Goal: Task Accomplishment & Management: Use online tool/utility

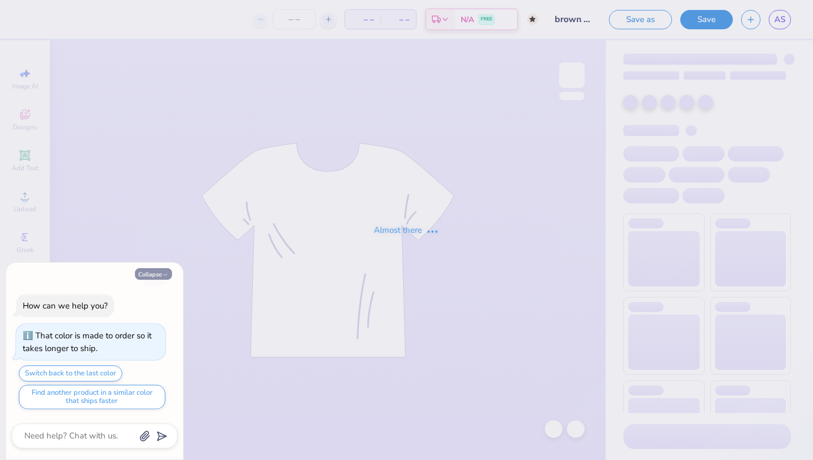
click at [158, 272] on button "Collapse" at bounding box center [153, 274] width 37 height 12
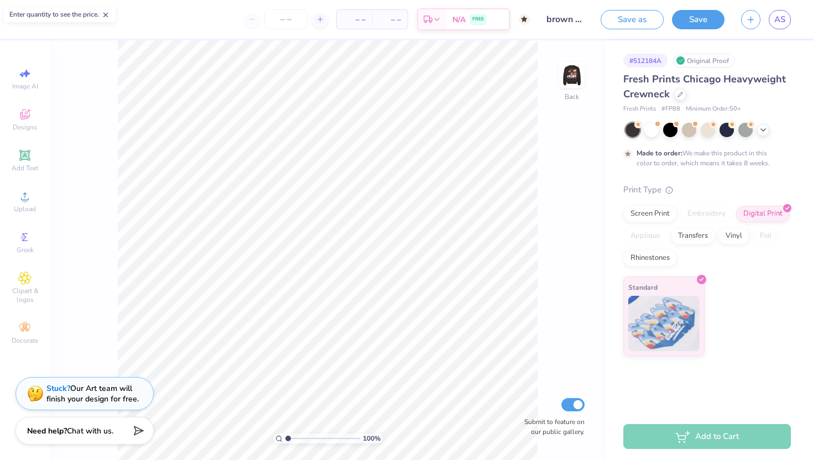
type textarea "x"
click at [576, 80] on img at bounding box center [572, 75] width 44 height 44
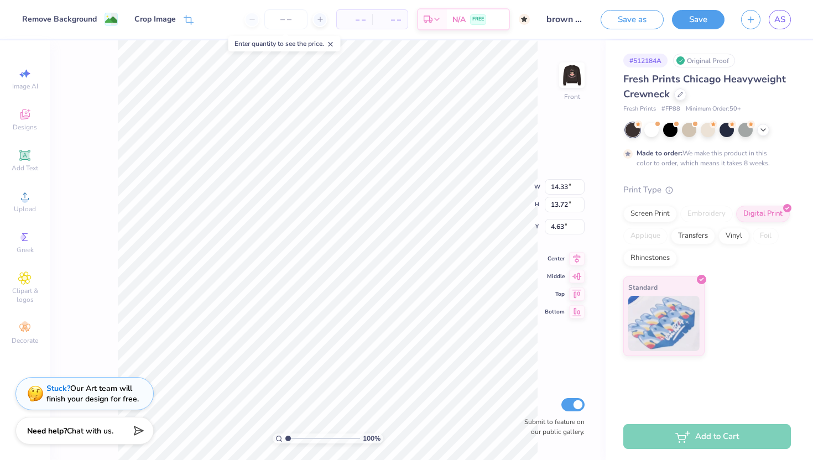
type input "4.64"
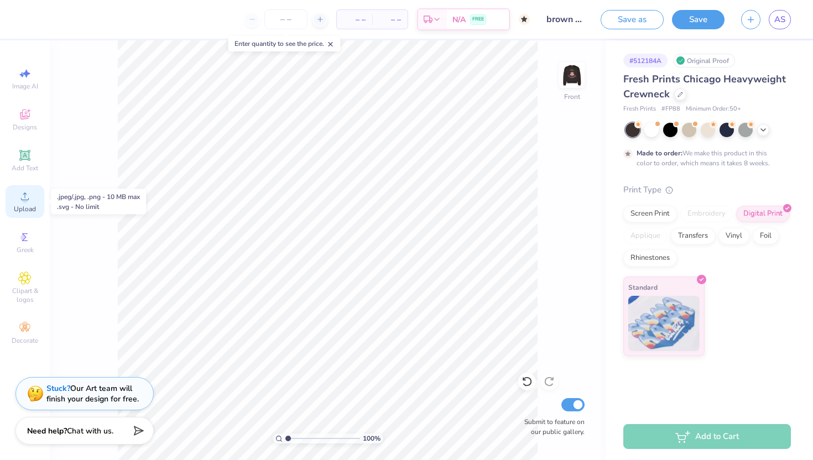
click at [26, 205] on span "Upload" at bounding box center [25, 209] width 22 height 9
click at [19, 203] on icon at bounding box center [24, 196] width 13 height 13
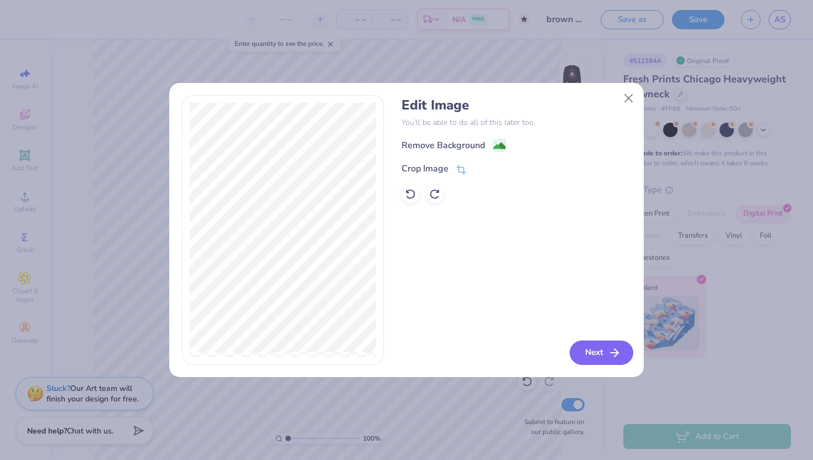
click at [587, 351] on button "Next" at bounding box center [602, 353] width 64 height 24
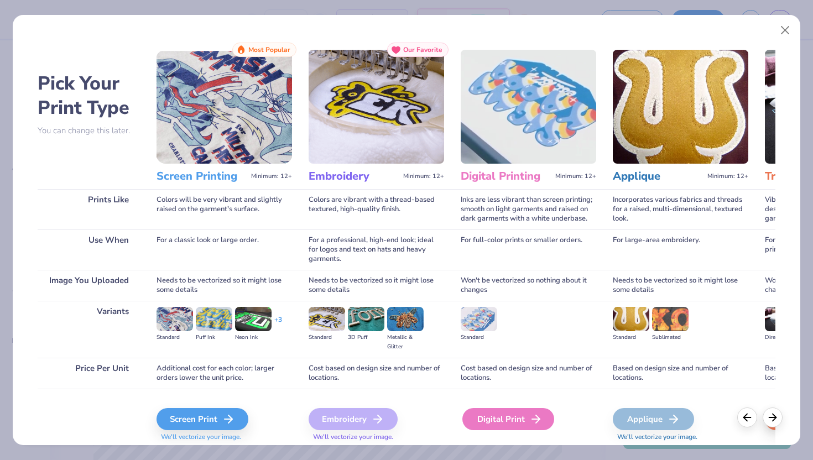
click at [495, 417] on div "Digital Print" at bounding box center [509, 419] width 92 height 22
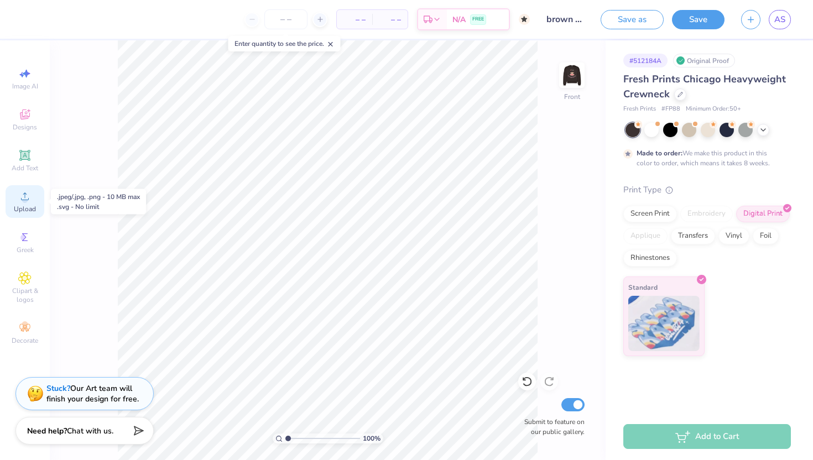
click at [25, 198] on icon at bounding box center [25, 197] width 8 height 8
click at [27, 201] on circle at bounding box center [25, 200] width 6 height 6
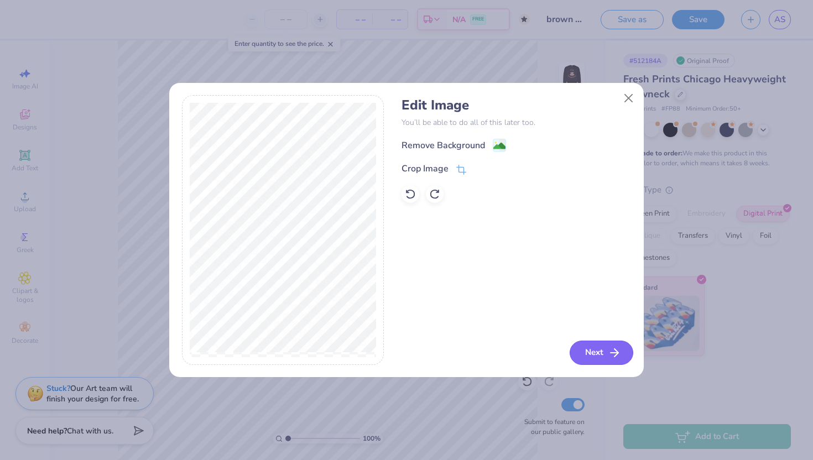
click at [606, 353] on button "Next" at bounding box center [602, 353] width 64 height 24
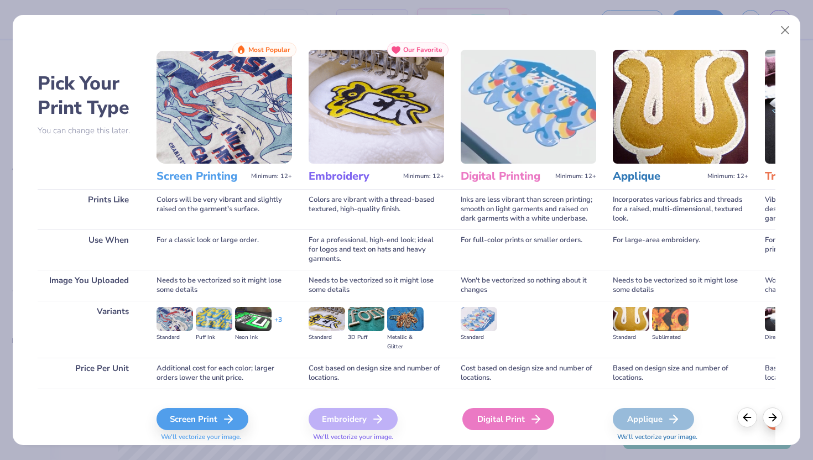
click at [509, 428] on div "Digital Print" at bounding box center [509, 419] width 92 height 22
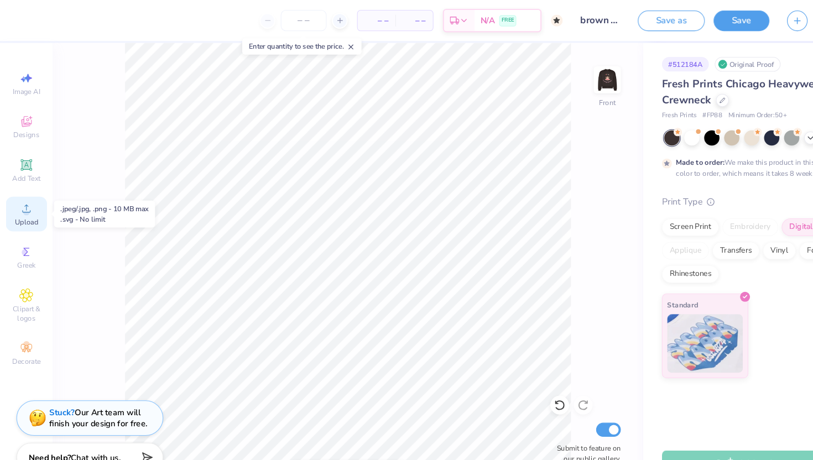
click at [20, 208] on span "Upload" at bounding box center [25, 209] width 22 height 9
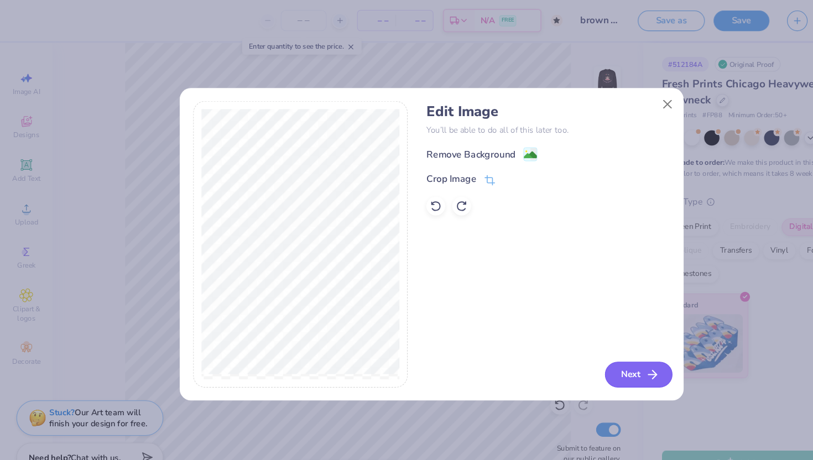
click at [587, 349] on button "Next" at bounding box center [602, 353] width 64 height 24
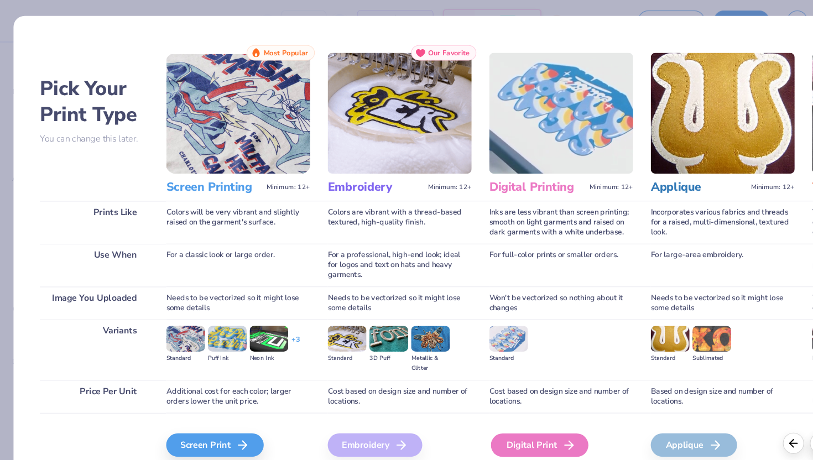
click at [530, 418] on icon at bounding box center [536, 419] width 13 height 13
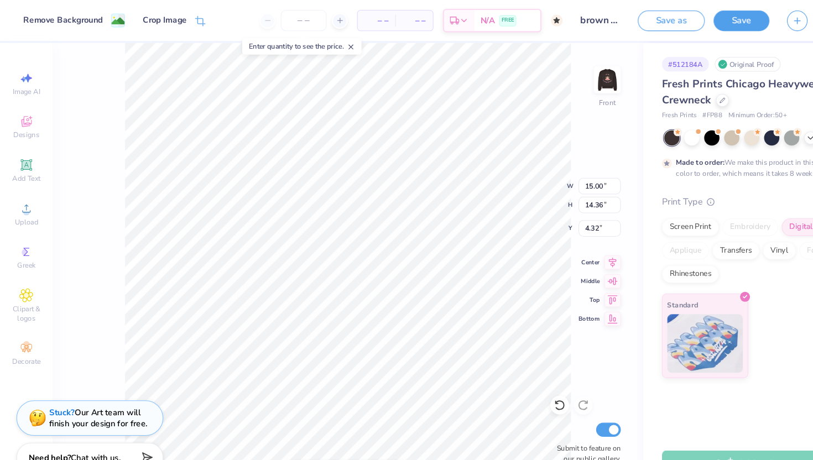
type input "14.53"
type input "13.90"
type input "3.96"
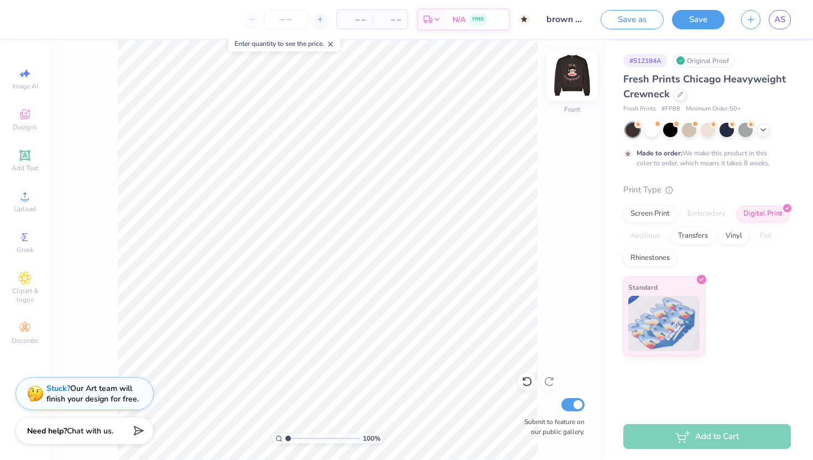
click at [576, 75] on img at bounding box center [572, 75] width 44 height 44
click at [568, 76] on img at bounding box center [572, 75] width 44 height 44
click at [568, 76] on img at bounding box center [572, 75] width 22 height 22
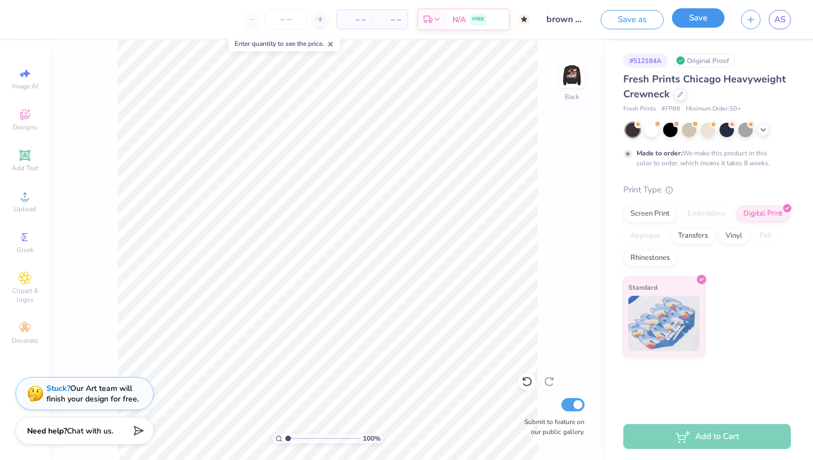
click at [691, 27] on button "Save" at bounding box center [698, 17] width 53 height 19
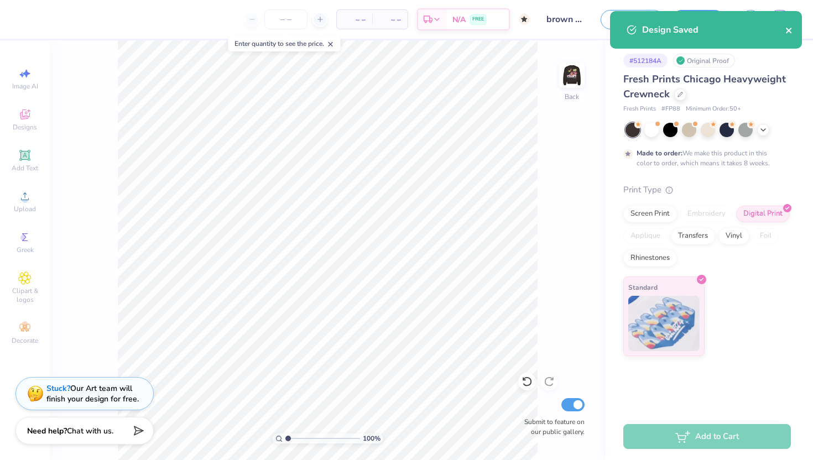
click at [793, 29] on icon "close" at bounding box center [790, 30] width 8 height 9
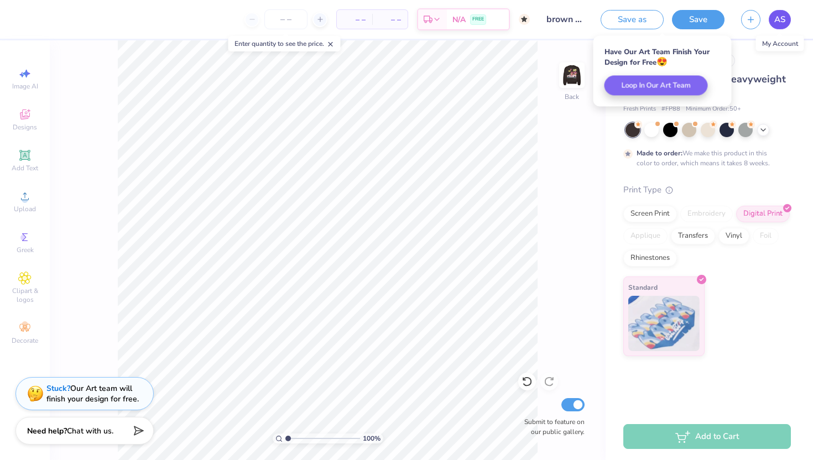
click at [783, 22] on span "AS" at bounding box center [780, 19] width 11 height 13
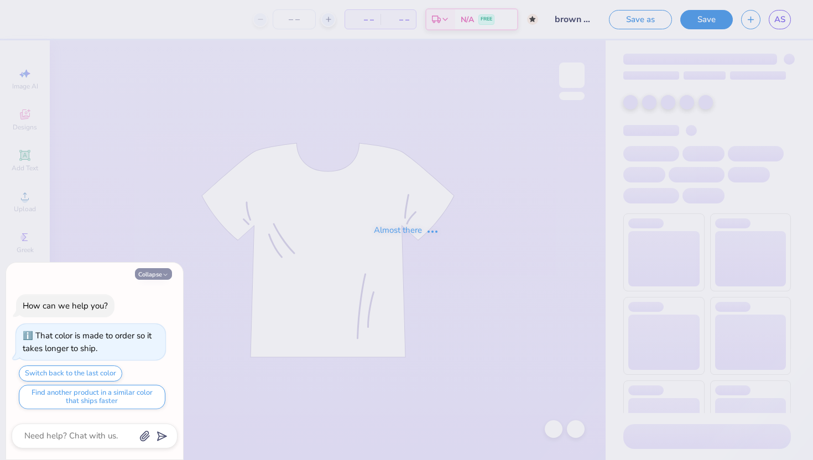
click at [147, 271] on button "Collapse" at bounding box center [153, 274] width 37 height 12
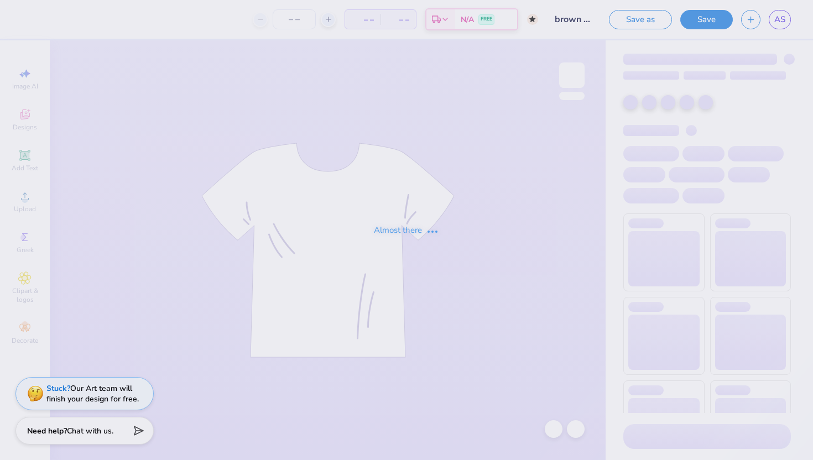
type textarea "x"
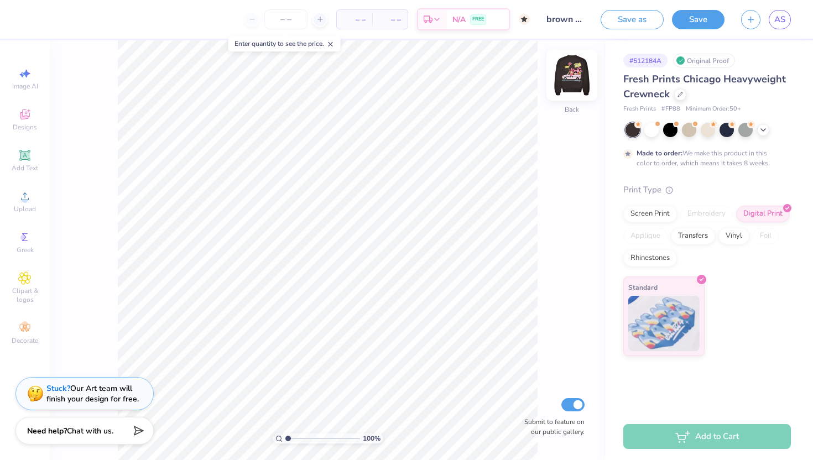
click at [572, 77] on img at bounding box center [572, 75] width 44 height 44
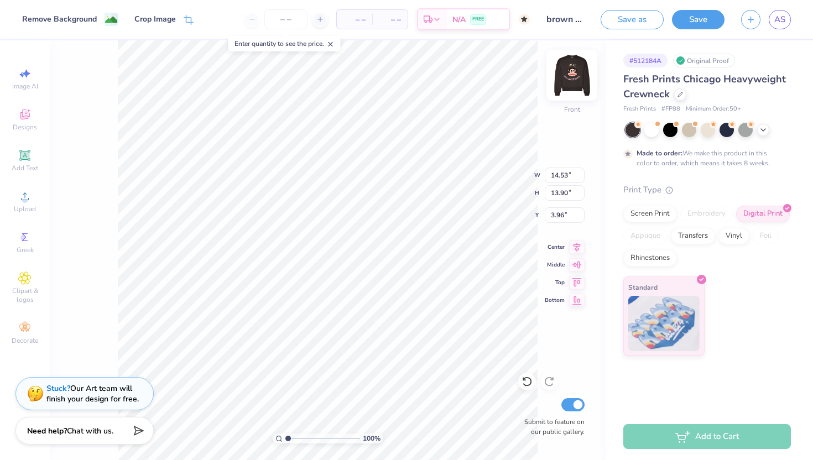
type input "14.14"
type input "13.53"
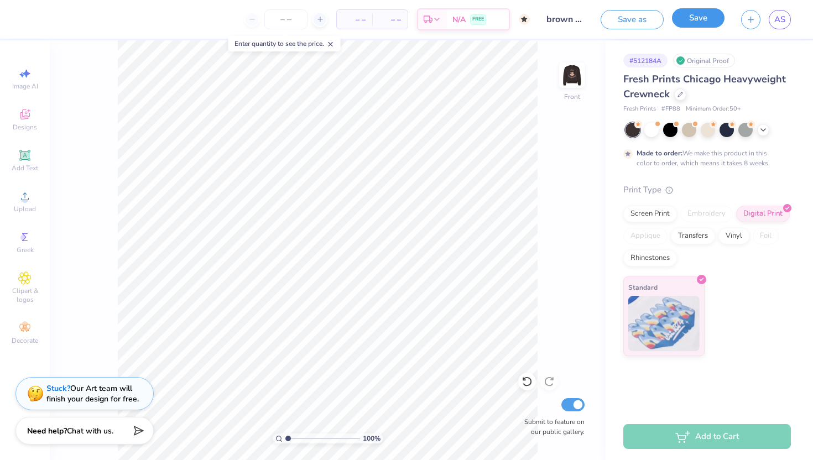
click at [707, 11] on button "Save" at bounding box center [698, 17] width 53 height 19
click at [783, 25] on span "AS" at bounding box center [780, 19] width 11 height 13
